Goal: Information Seeking & Learning: Learn about a topic

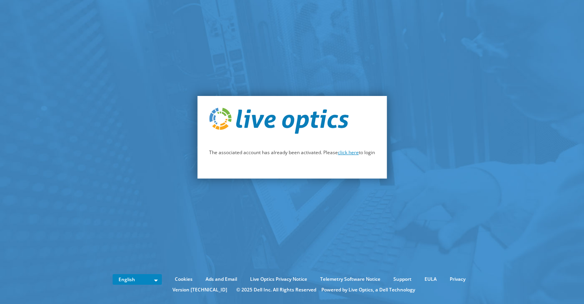
click at [348, 153] on link "click here" at bounding box center [348, 152] width 21 height 7
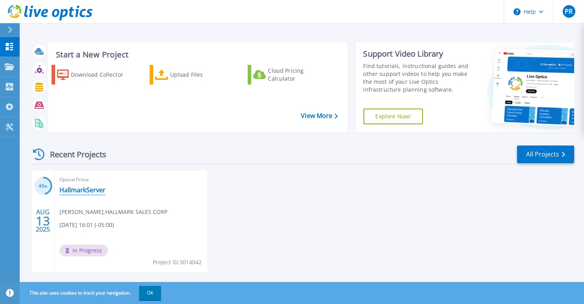
click at [91, 191] on link "HallmarkServer" at bounding box center [82, 190] width 46 height 8
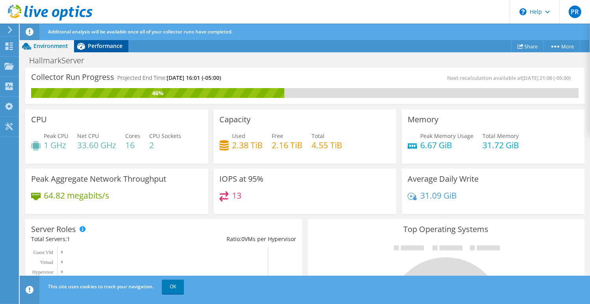
click at [101, 45] on span "Performance" at bounding box center [105, 45] width 35 height 7
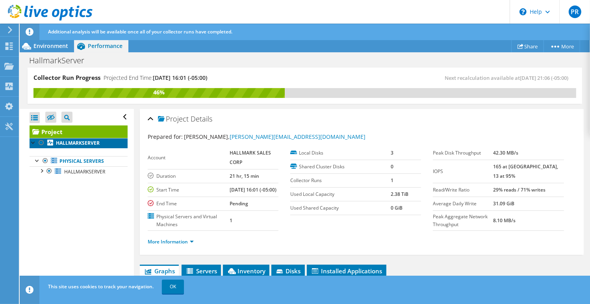
click at [72, 144] on b "HALLMARKSERVER" at bounding box center [78, 143] width 44 height 7
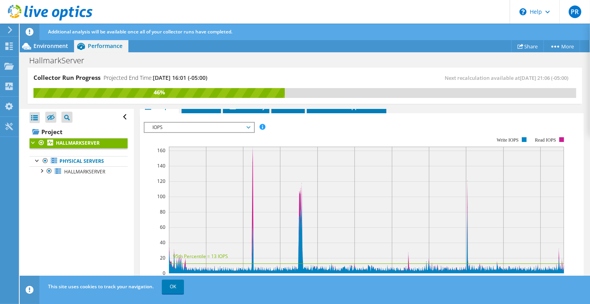
scroll to position [148, 0]
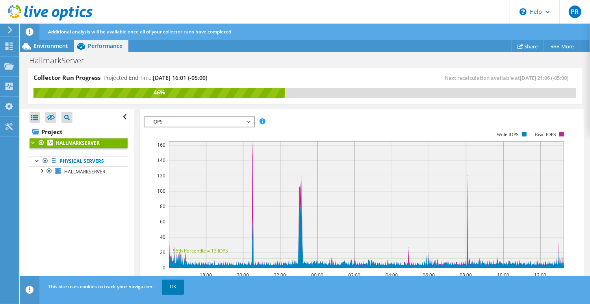
drag, startPoint x: 458, startPoint y: 14, endPoint x: 435, endPoint y: 15, distance: 23.3
click at [435, 15] on header "PR End User Patrick Robertson patrick@hallmarksales.com HALLMARK SALES CORP My …" at bounding box center [295, 12] width 590 height 24
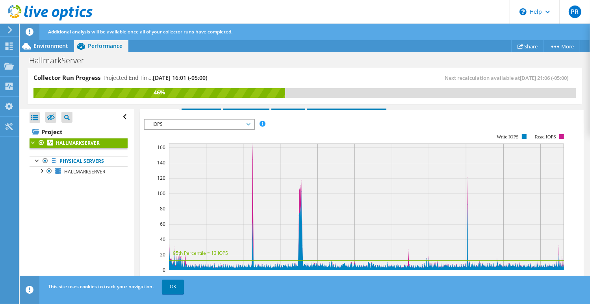
scroll to position [147, 0]
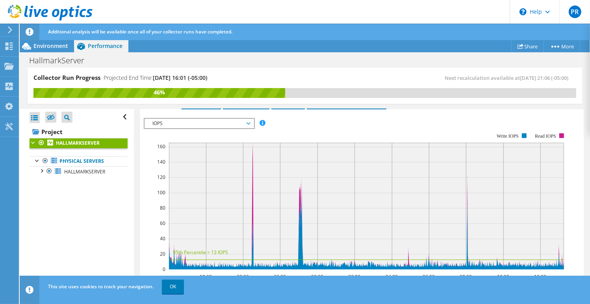
click at [164, 62] on div "HallmarkServer Print" at bounding box center [305, 60] width 570 height 15
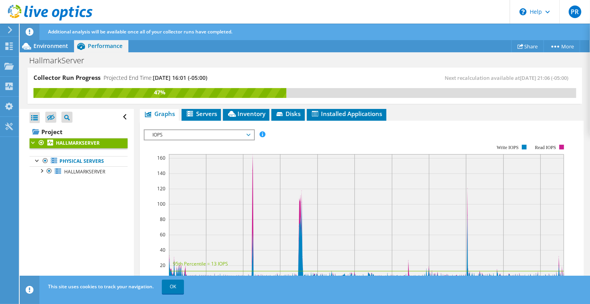
scroll to position [100, 0]
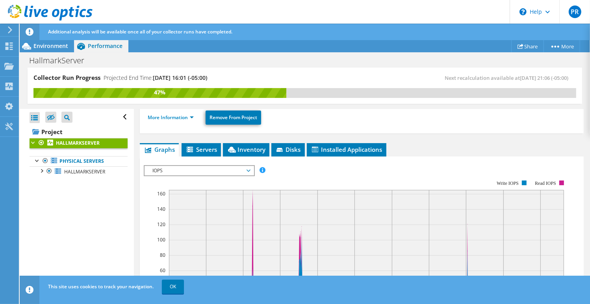
click at [244, 168] on span "IOPS" at bounding box center [198, 170] width 101 height 9
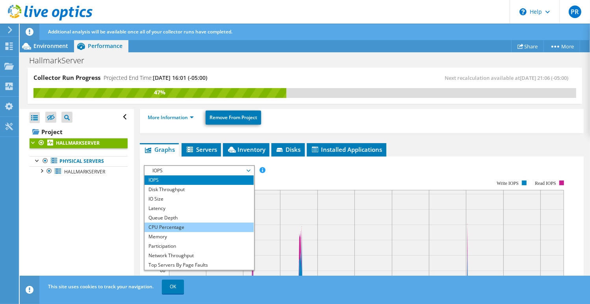
click at [173, 225] on li "CPU Percentage" at bounding box center [199, 227] width 109 height 9
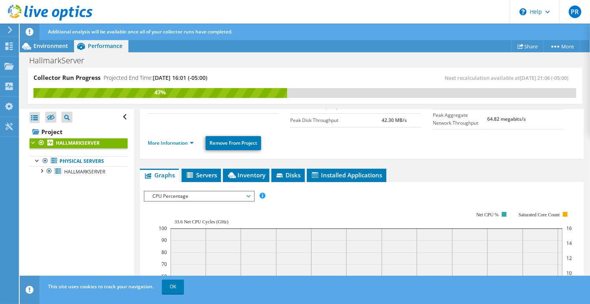
scroll to position [72, 0]
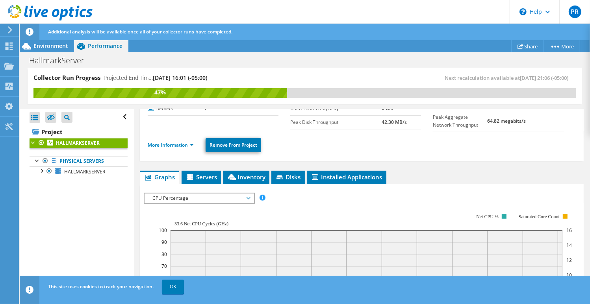
click at [246, 196] on span "CPU Percentage" at bounding box center [198, 198] width 101 height 9
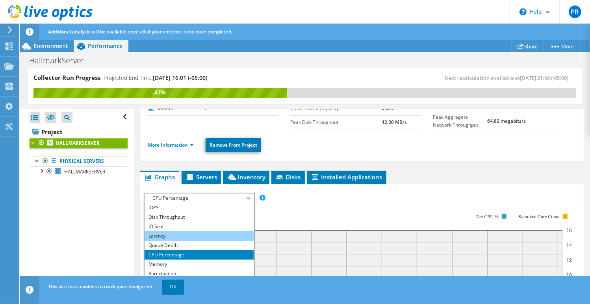
click at [162, 232] on li "Latency" at bounding box center [199, 236] width 109 height 9
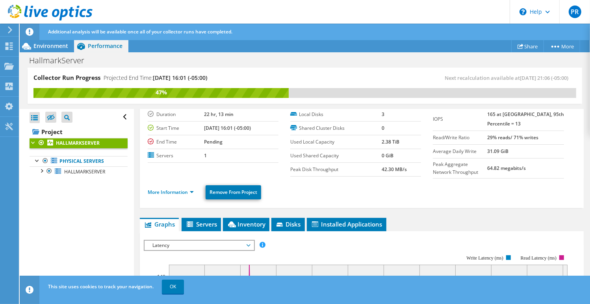
scroll to position [0, 0]
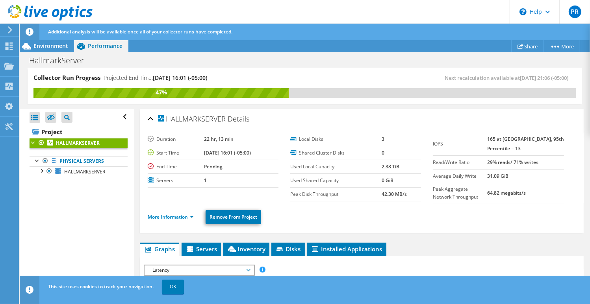
click at [63, 144] on b "HALLMARKSERVER" at bounding box center [78, 143] width 44 height 7
click at [204, 246] on span "Servers" at bounding box center [200, 249] width 31 height 8
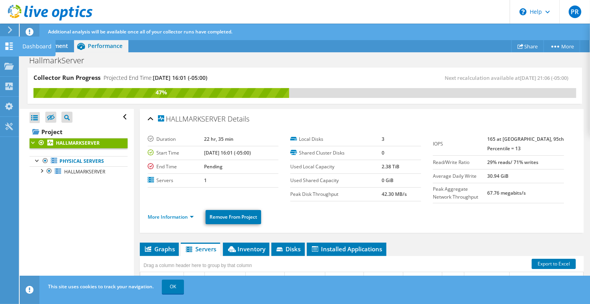
click at [9, 46] on icon at bounding box center [8, 46] width 9 height 7
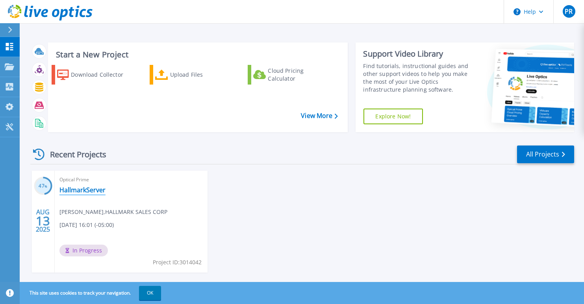
click at [88, 189] on link "HallmarkServer" at bounding box center [82, 190] width 46 height 8
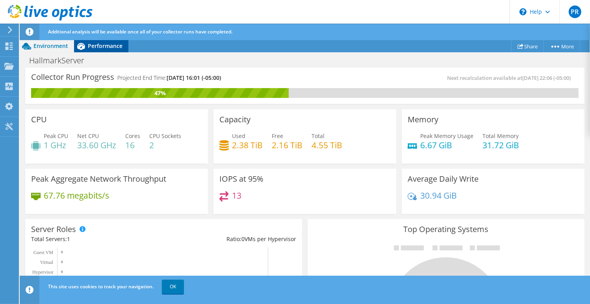
click at [110, 43] on span "Performance" at bounding box center [105, 45] width 35 height 7
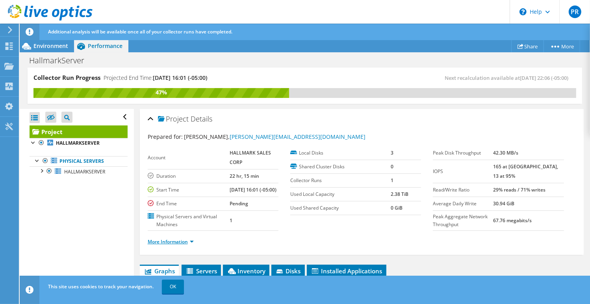
click at [181, 245] on link "More Information" at bounding box center [171, 242] width 46 height 7
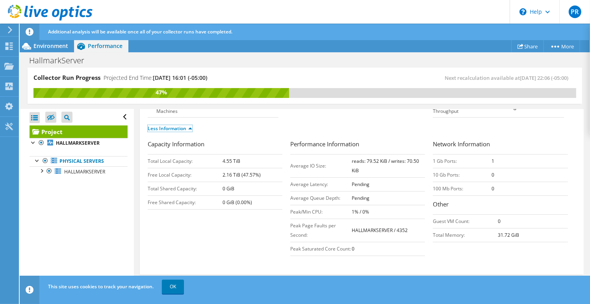
scroll to position [114, 0]
click at [74, 164] on link "Physical Servers" at bounding box center [79, 161] width 98 height 10
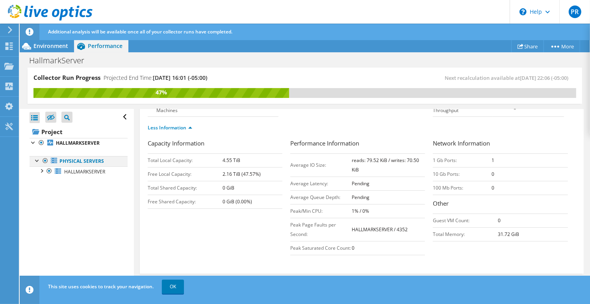
click at [38, 161] on div at bounding box center [37, 160] width 8 height 8
click at [63, 162] on link "Physical Servers" at bounding box center [79, 161] width 98 height 10
click at [37, 160] on div at bounding box center [37, 160] width 8 height 8
click at [47, 170] on div at bounding box center [49, 171] width 8 height 9
click at [75, 172] on span "HALLMARKSERVER" at bounding box center [84, 172] width 41 height 7
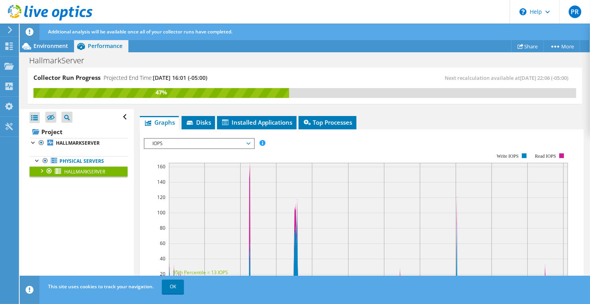
scroll to position [96, 0]
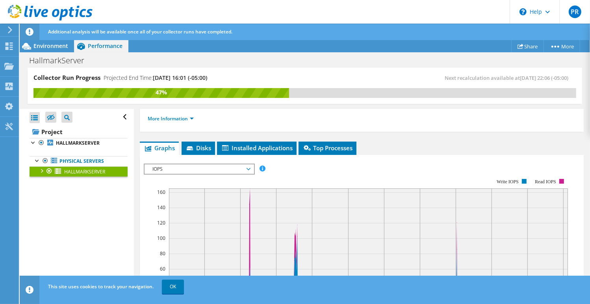
click at [252, 165] on span "IOPS" at bounding box center [199, 169] width 109 height 9
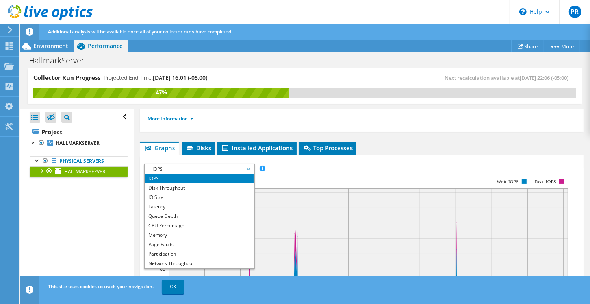
scroll to position [28, 0]
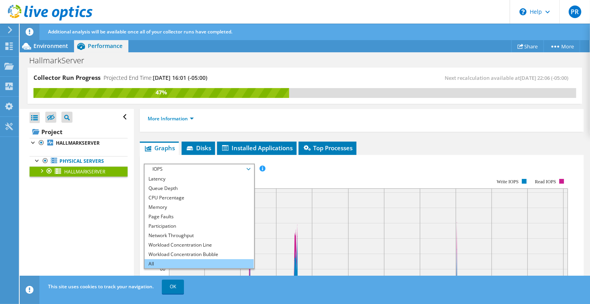
click at [172, 260] on li "All" at bounding box center [199, 263] width 109 height 9
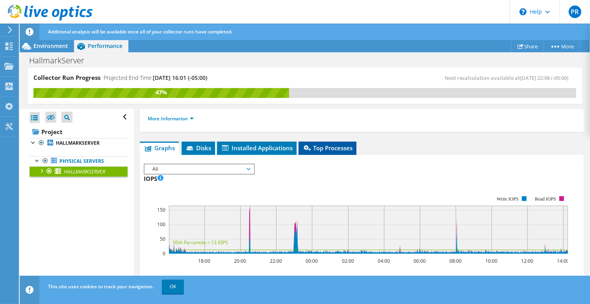
click at [340, 146] on span "Top Processes" at bounding box center [327, 148] width 50 height 8
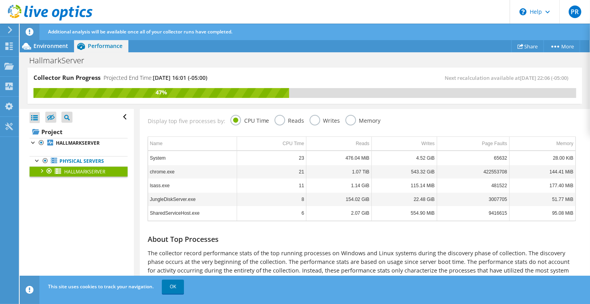
scroll to position [145, 0]
click at [277, 116] on label "Reads" at bounding box center [289, 119] width 30 height 10
click at [0, 0] on input "Reads" at bounding box center [0, 0] width 0 height 0
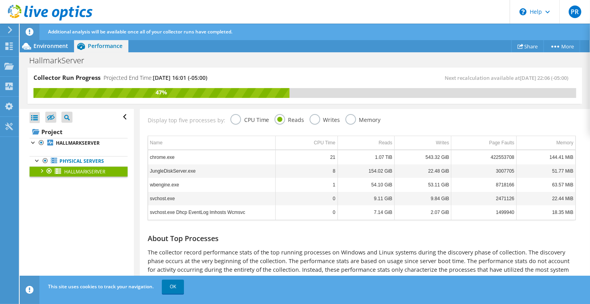
click at [313, 117] on label "Writes" at bounding box center [324, 119] width 31 height 10
click at [0, 0] on input "Writes" at bounding box center [0, 0] width 0 height 0
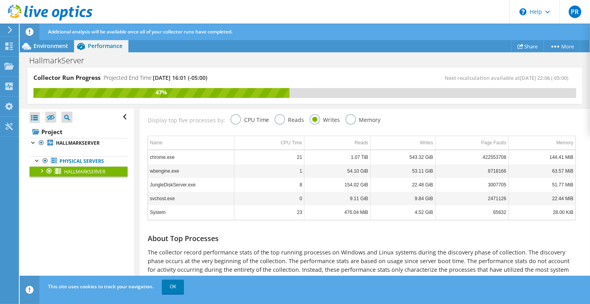
click at [347, 118] on label "Memory" at bounding box center [362, 119] width 35 height 10
click at [0, 0] on input "Memory" at bounding box center [0, 0] width 0 height 0
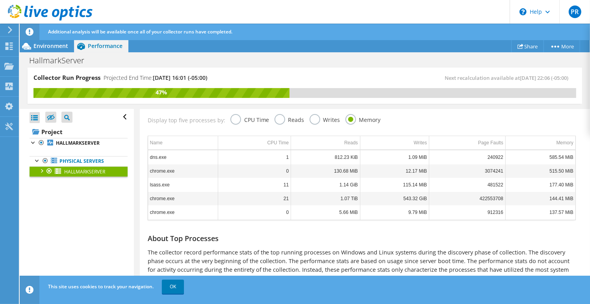
click at [235, 117] on label "CPU Time" at bounding box center [249, 119] width 39 height 10
click at [0, 0] on input "CPU Time" at bounding box center [0, 0] width 0 height 0
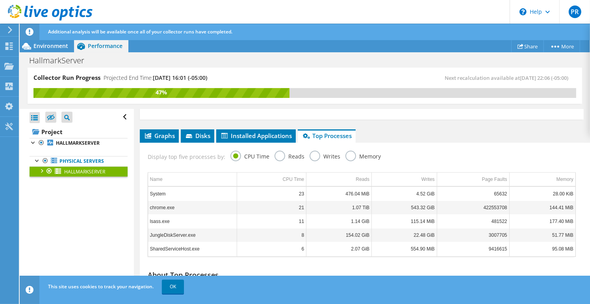
scroll to position [109, 0]
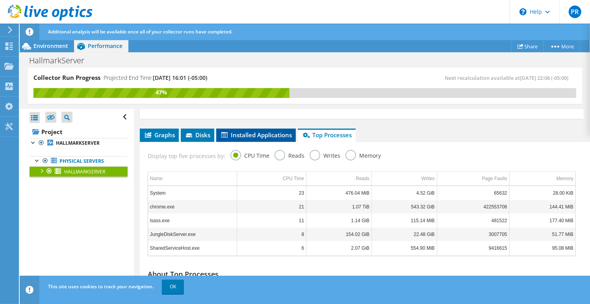
click at [242, 132] on span "Installed Applications" at bounding box center [256, 135] width 72 height 8
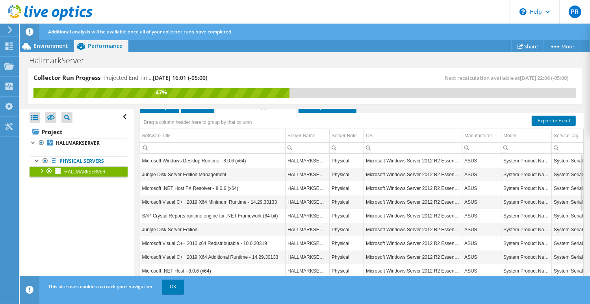
scroll to position [142, 0]
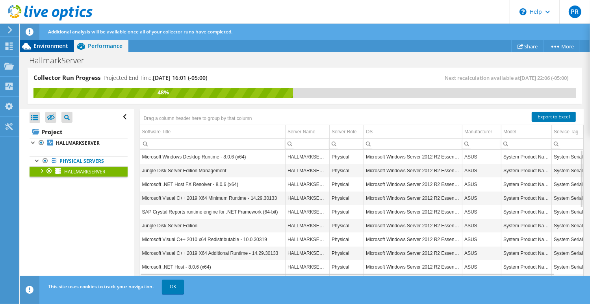
click at [49, 45] on span "Environment" at bounding box center [50, 45] width 35 height 7
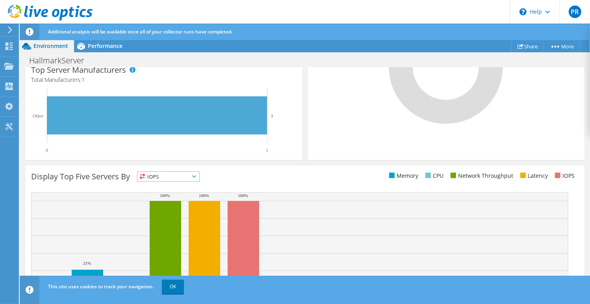
scroll to position [40, 0]
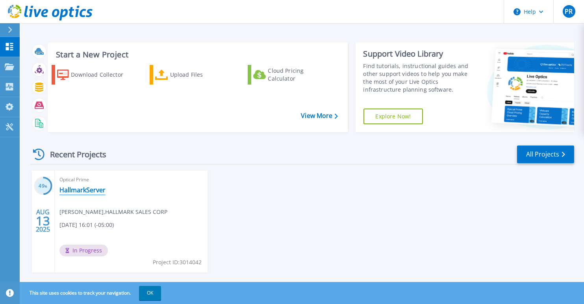
click at [90, 189] on link "HallmarkServer" at bounding box center [82, 190] width 46 height 8
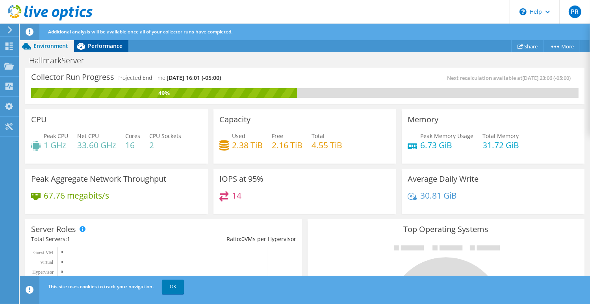
click at [111, 44] on span "Performance" at bounding box center [105, 45] width 35 height 7
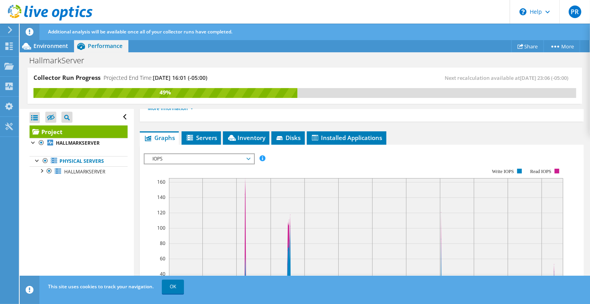
scroll to position [134, 0]
click at [248, 163] on span "IOPS" at bounding box center [198, 158] width 101 height 9
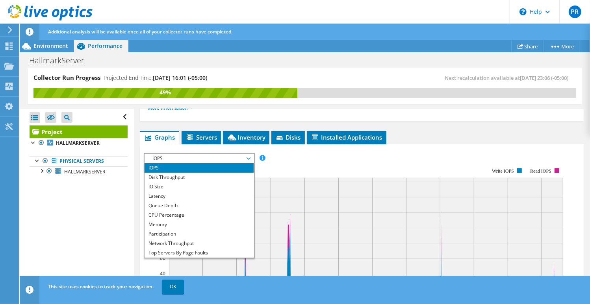
scroll to position [28, 0]
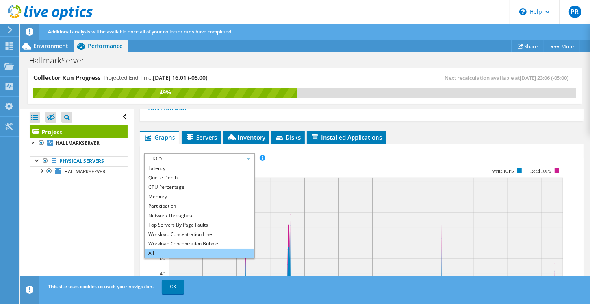
click at [161, 258] on li "All" at bounding box center [199, 253] width 109 height 9
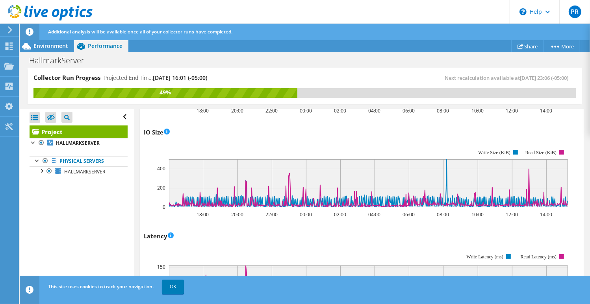
scroll to position [433, 0]
